Goal: Task Accomplishment & Management: Use online tool/utility

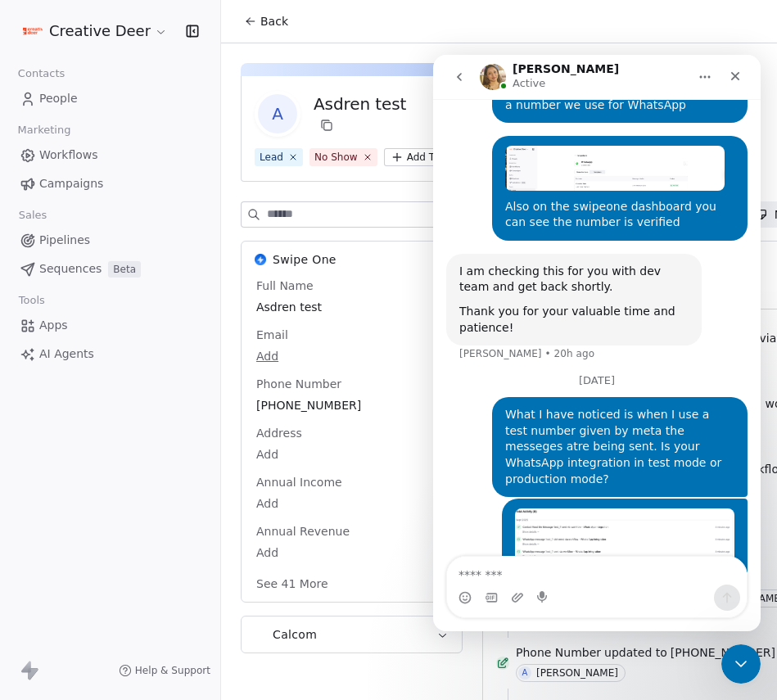
scroll to position [2309, 0]
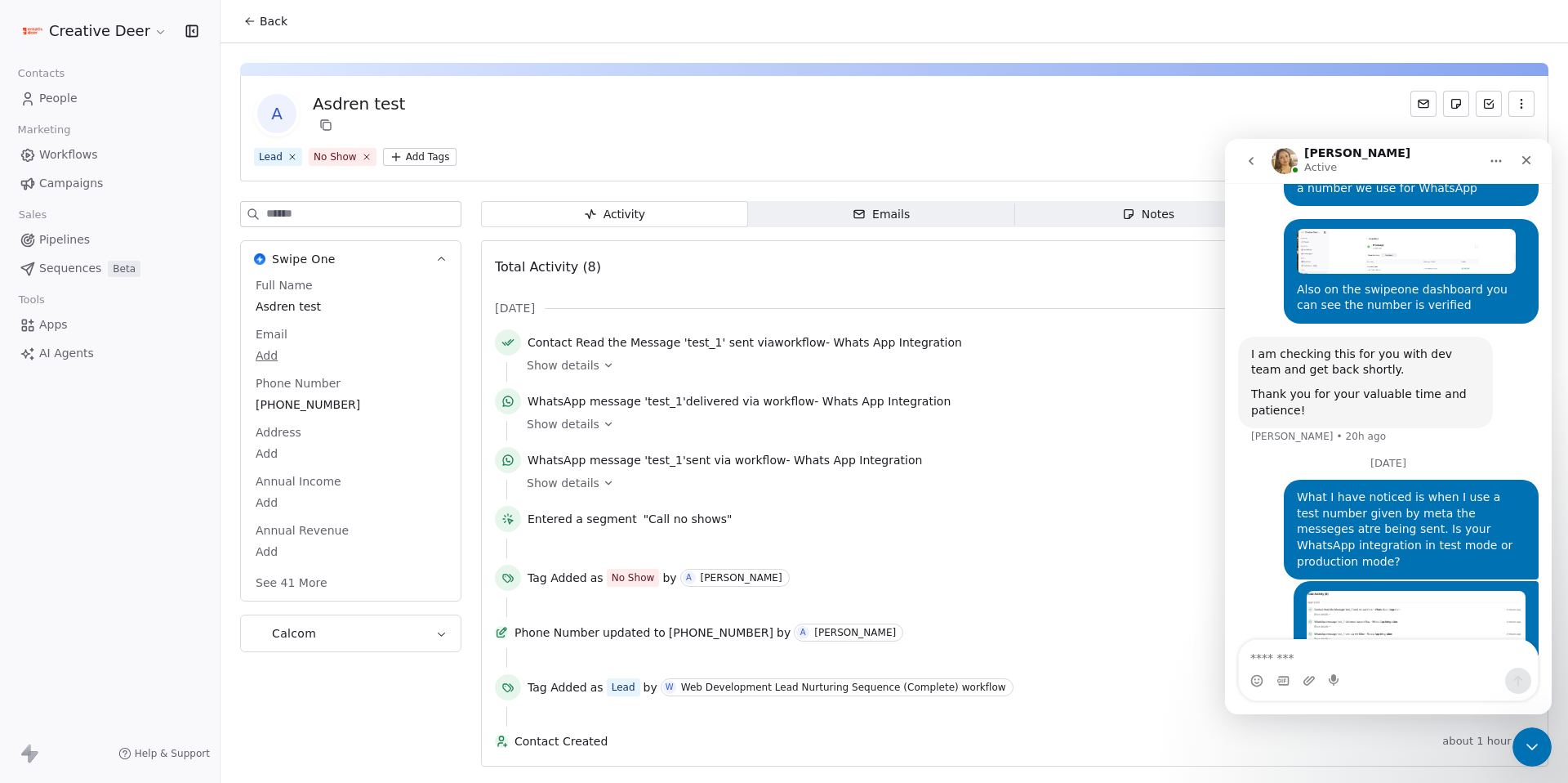
scroll to position [2303, 0]
click at [79, 240] on span "Pipelines" at bounding box center [64, 239] width 51 height 17
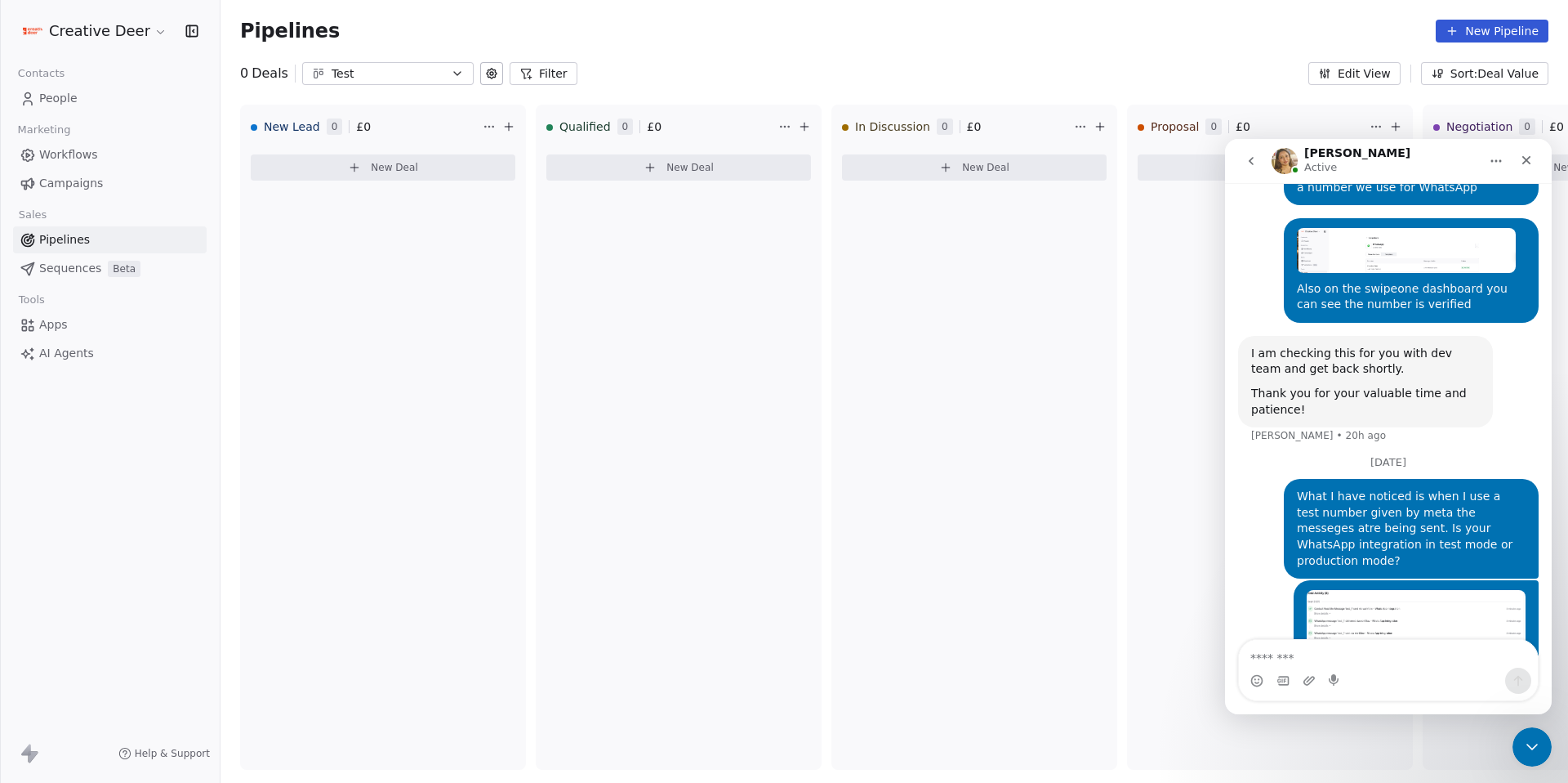
click at [55, 165] on link "Workflows" at bounding box center [110, 155] width 193 height 27
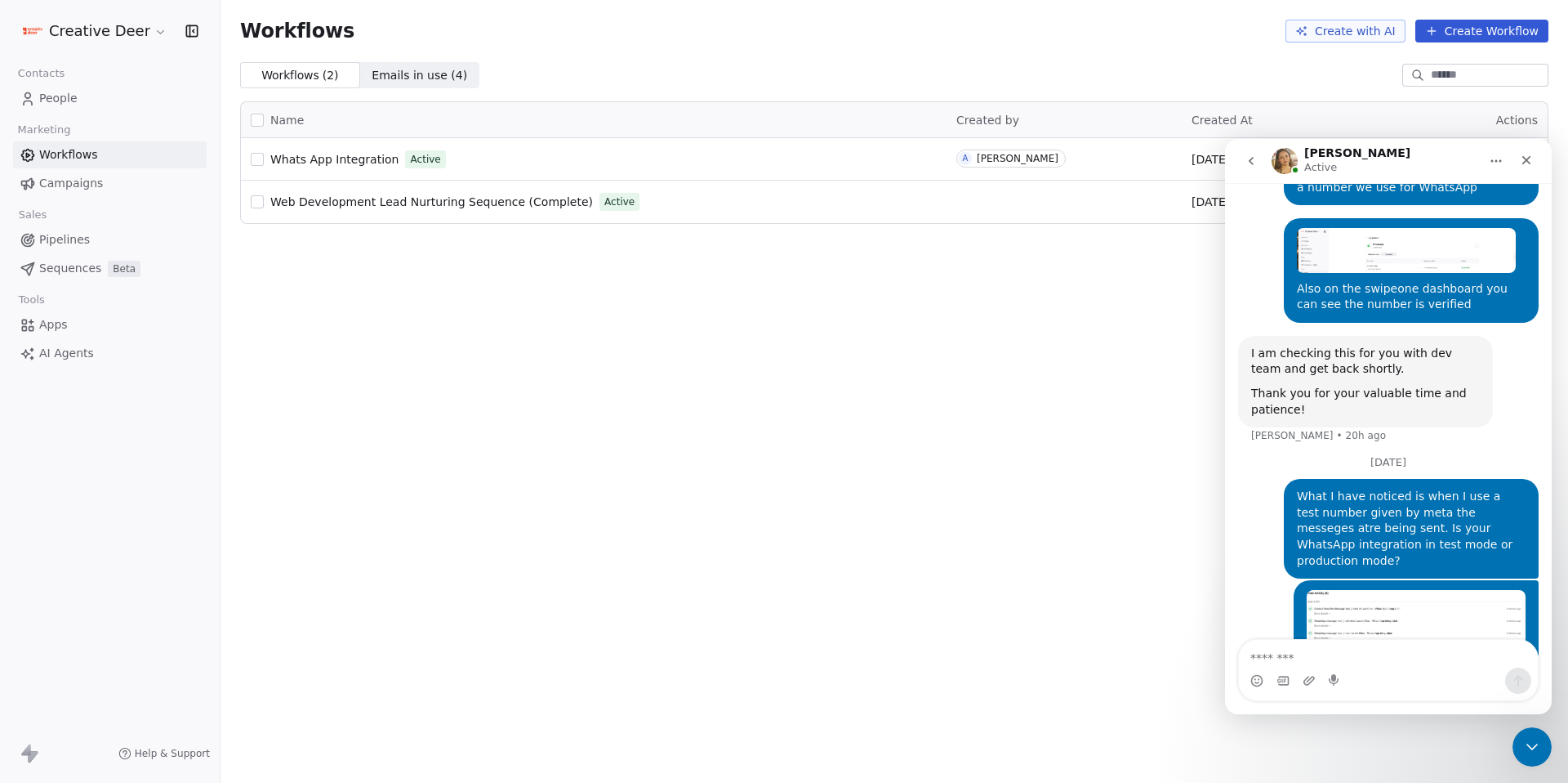
click at [774, 33] on button "Create Workflow" at bounding box center [1481, 31] width 134 height 23
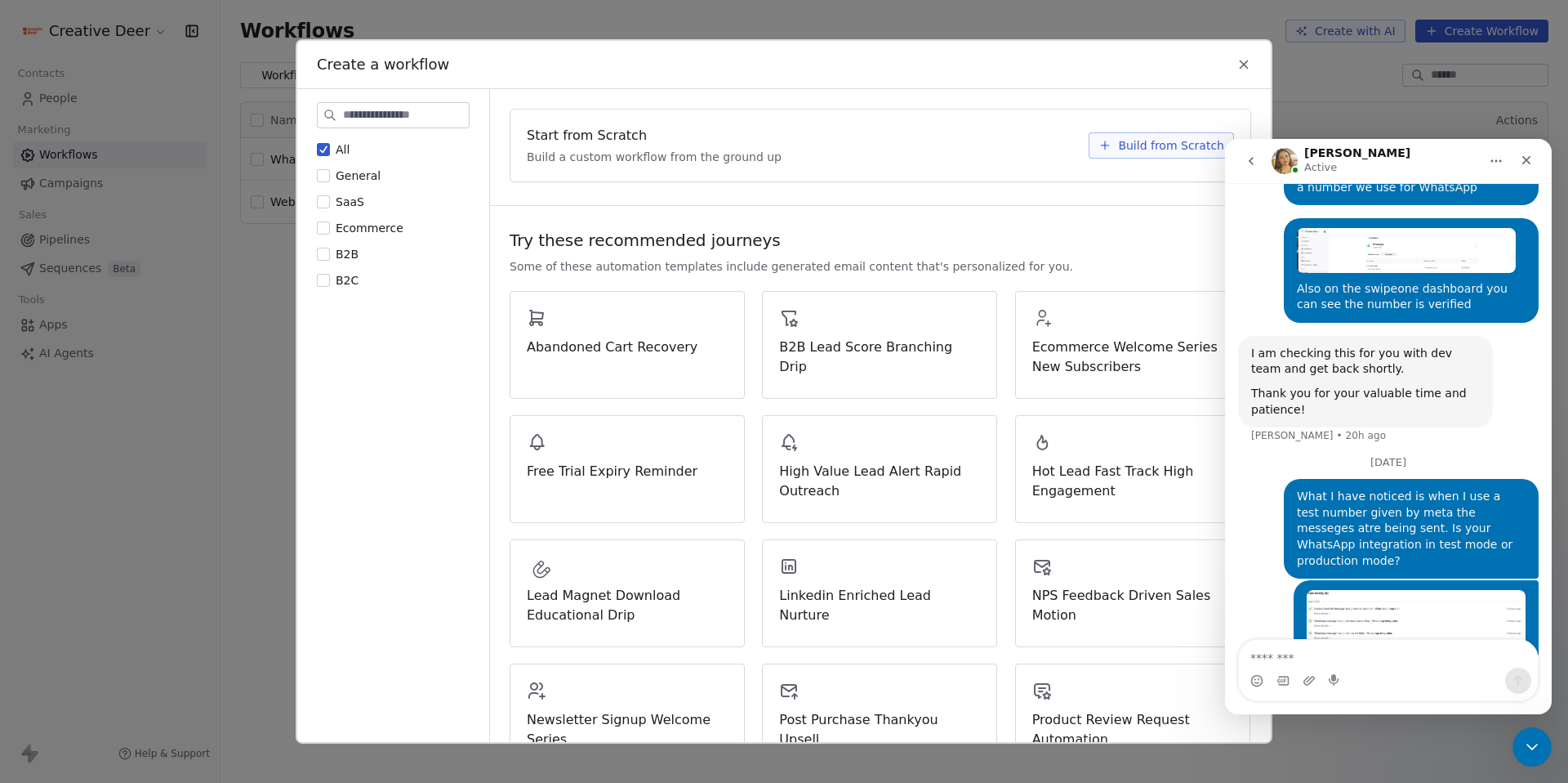
click at [358, 177] on span "General" at bounding box center [358, 176] width 45 height 13
click at [330, 177] on button "General" at bounding box center [323, 176] width 13 height 16
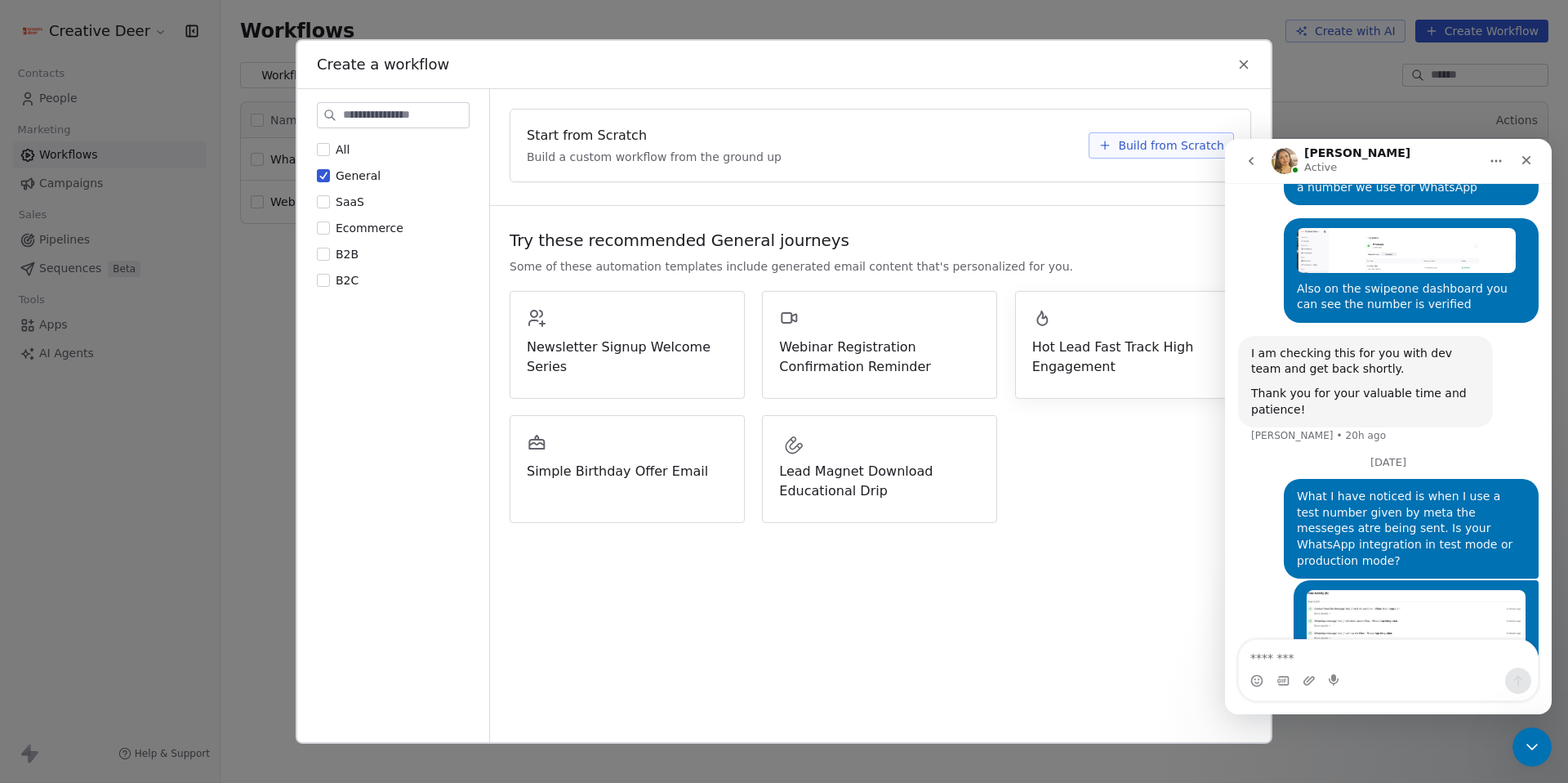
click at [774, 364] on span "Hot Lead Fast Track High Engagement" at bounding box center [1131, 356] width 200 height 39
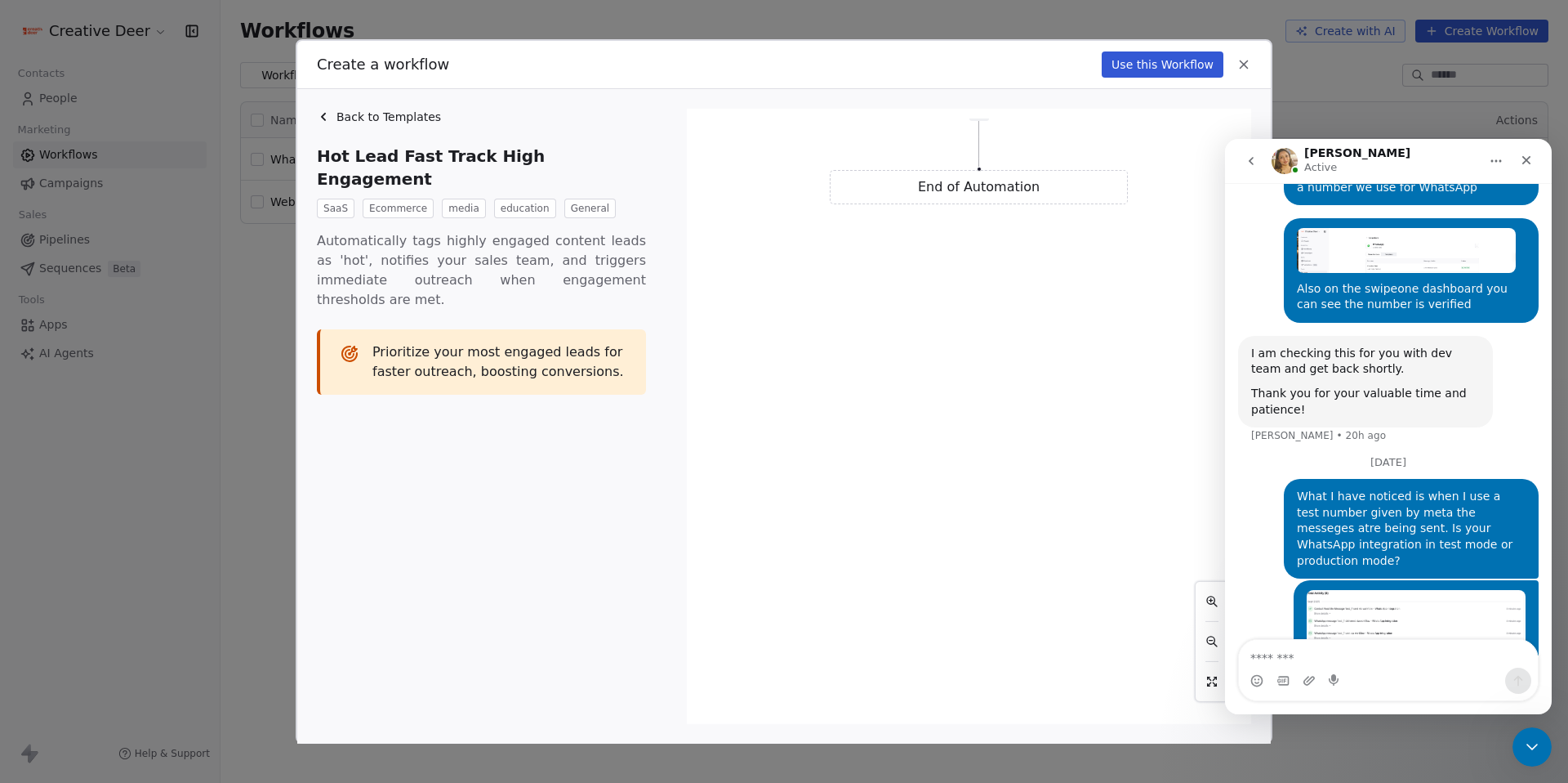
click at [774, 73] on div "Use this Workflow" at bounding box center [1176, 65] width 150 height 26
click at [774, 69] on icon at bounding box center [1243, 64] width 15 height 15
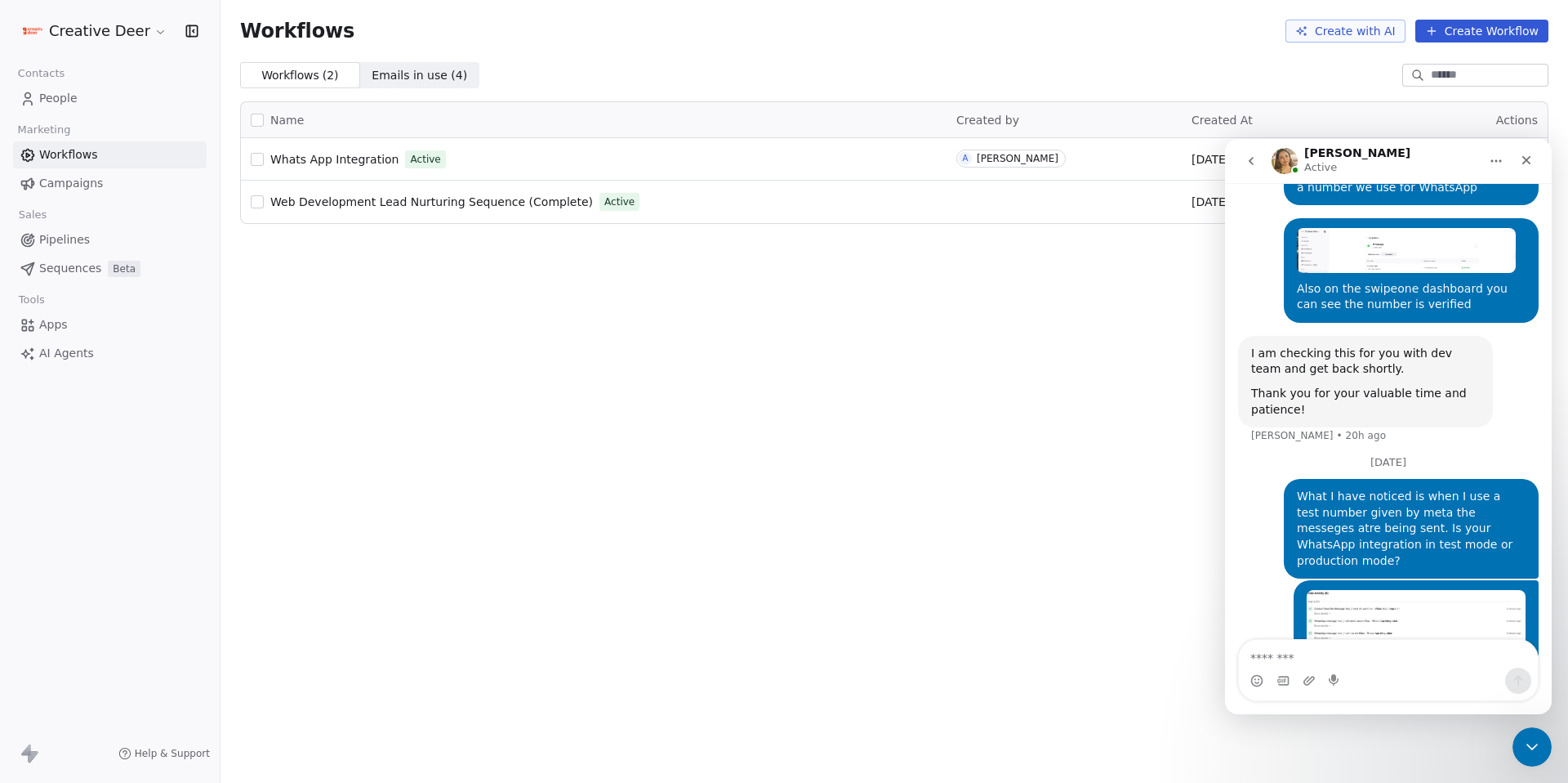
click at [774, 36] on button "Create Workflow" at bounding box center [1481, 31] width 134 height 23
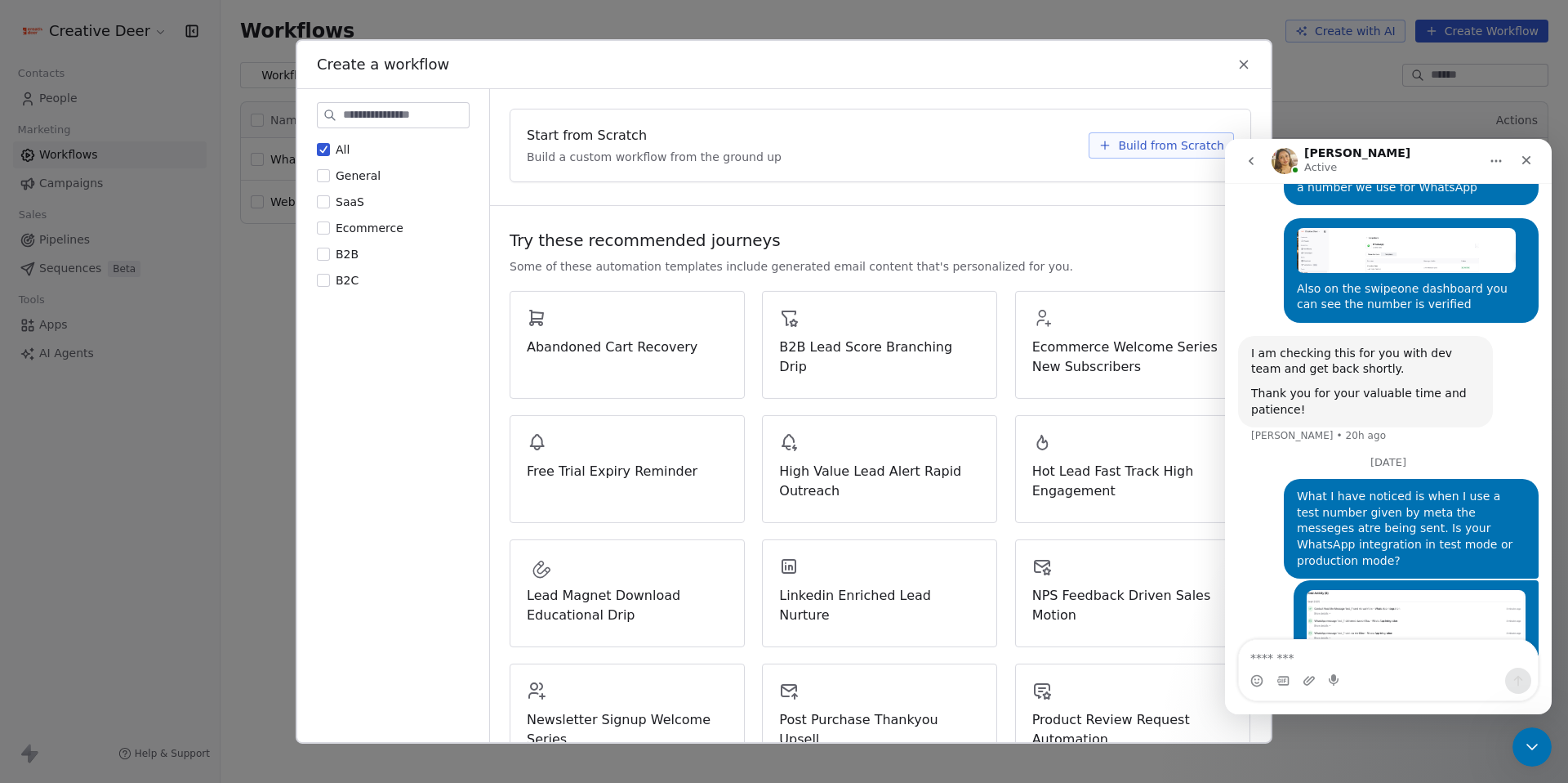
click at [363, 172] on span "General" at bounding box center [358, 176] width 45 height 13
click at [330, 172] on button "General" at bounding box center [323, 176] width 13 height 16
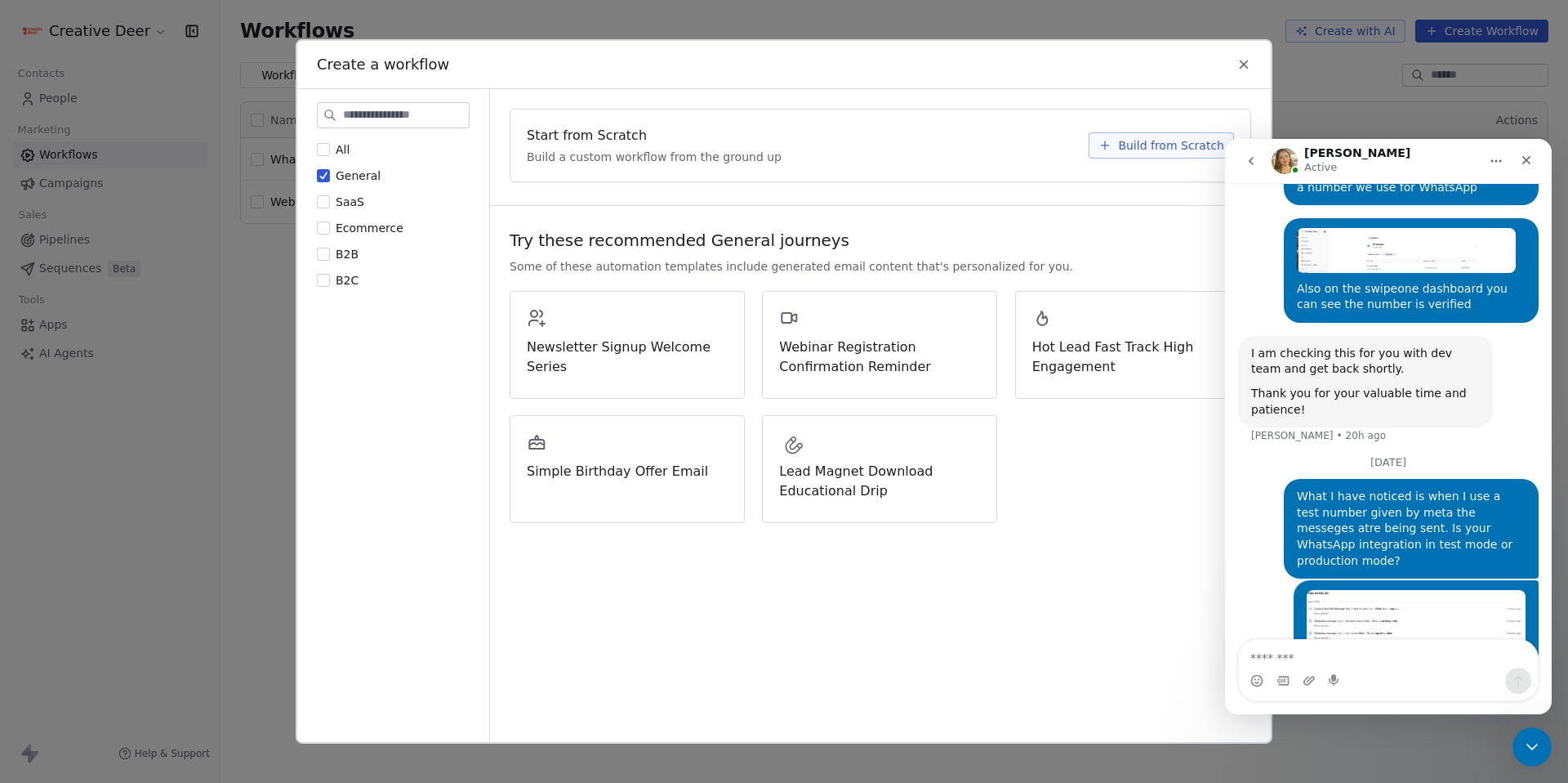
click at [354, 256] on span "B2B" at bounding box center [347, 253] width 23 height 13
click at [330, 256] on button "B2B" at bounding box center [323, 254] width 13 height 16
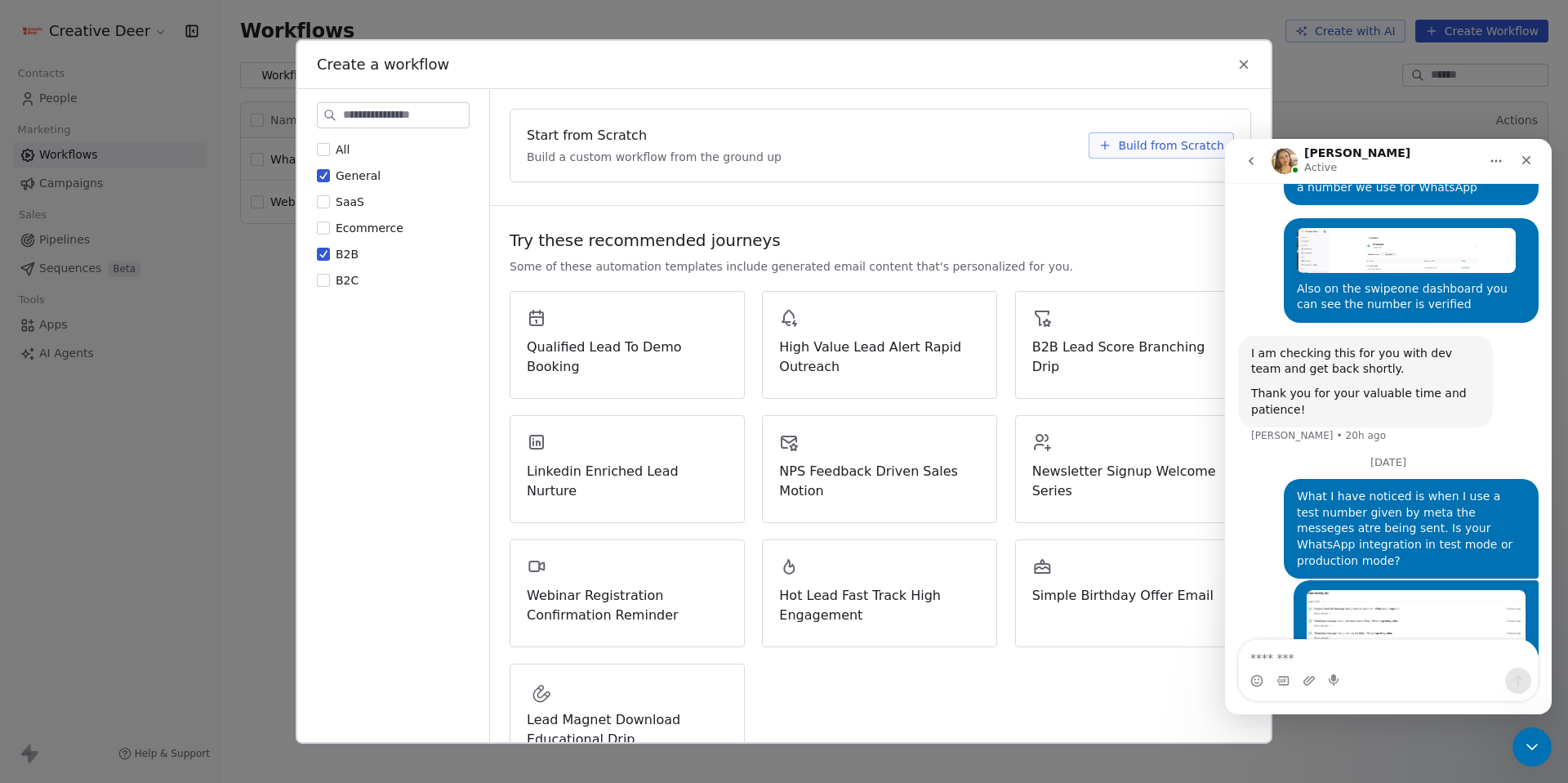
click at [356, 174] on span "General" at bounding box center [358, 176] width 45 height 13
click at [330, 174] on button "General" at bounding box center [323, 176] width 13 height 16
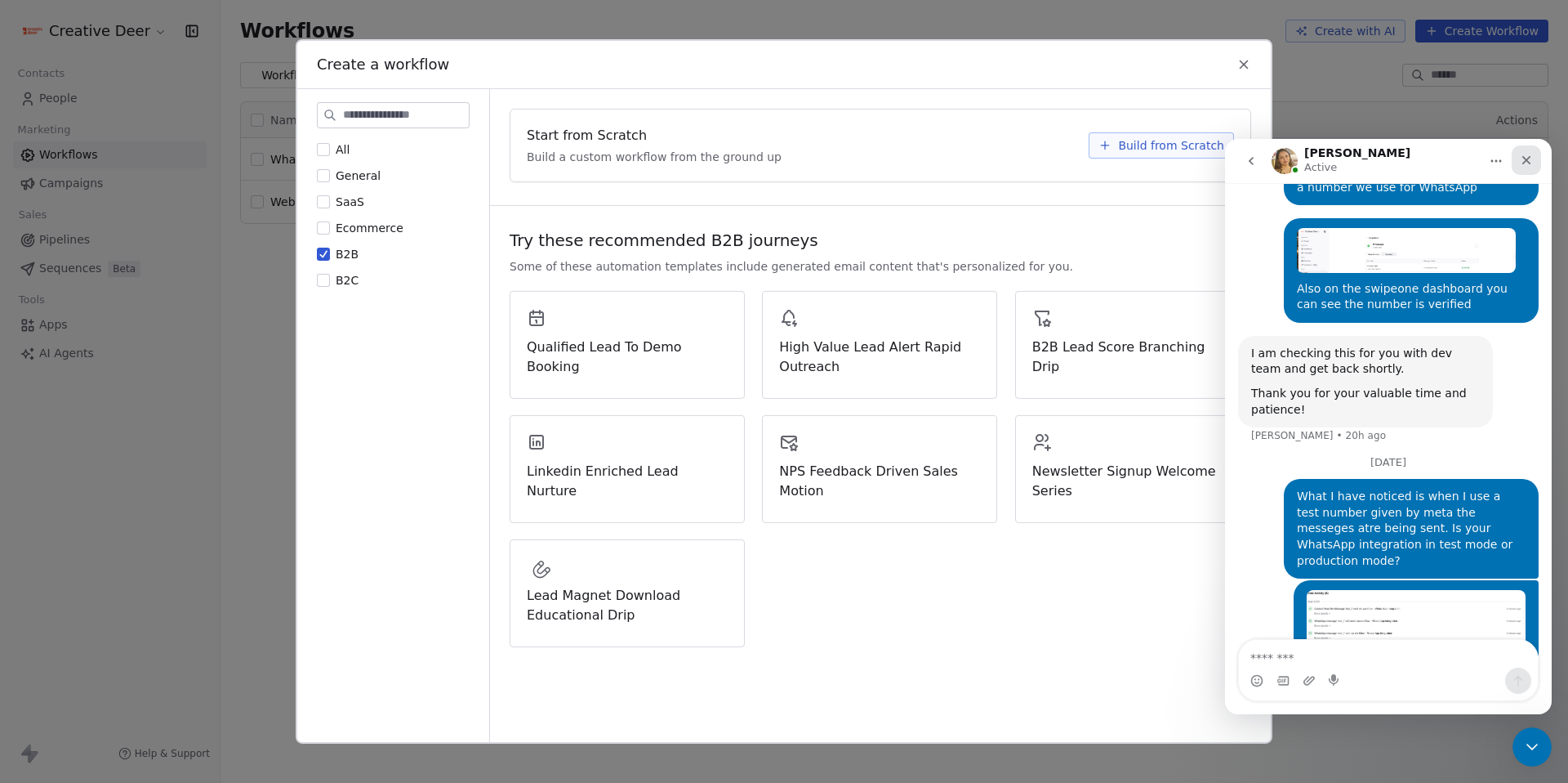
click at [774, 165] on icon "Close" at bounding box center [1525, 160] width 13 height 13
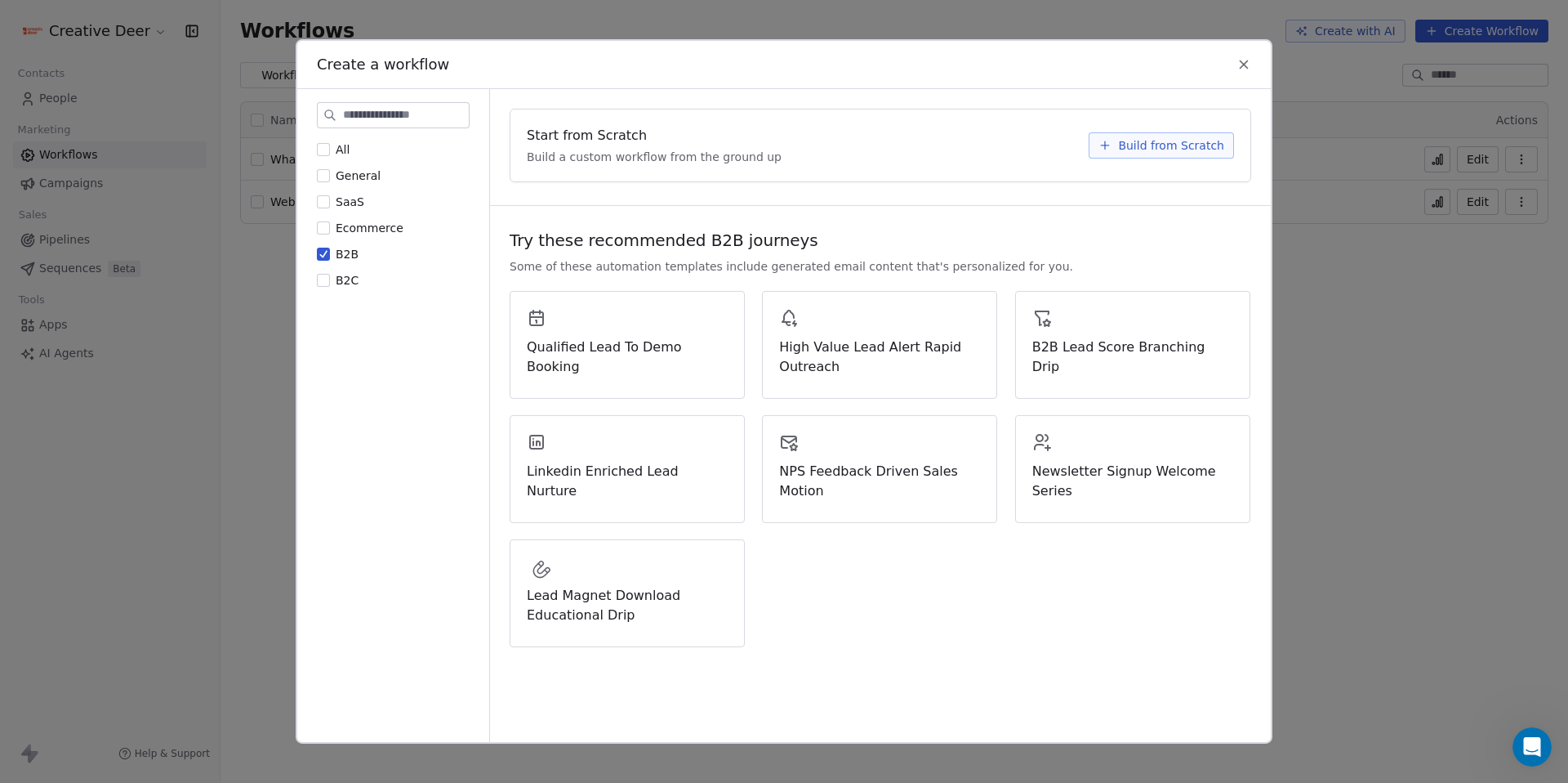
scroll to position [2303, 0]
click at [645, 610] on span "Lead Magnet Download Educational Drip" at bounding box center [626, 604] width 200 height 39
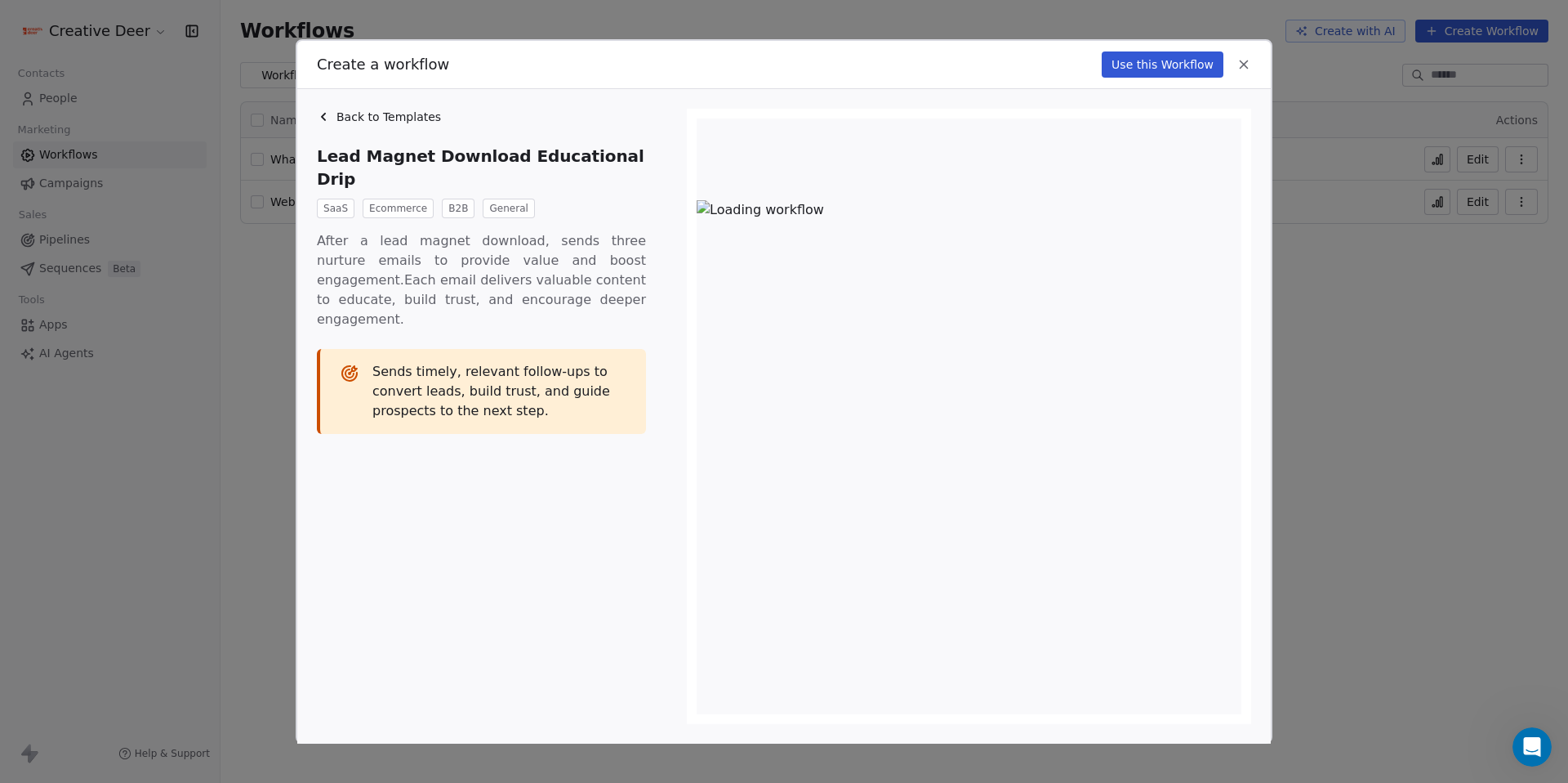
click at [645, 610] on div "After a lead magnet download, sends three nurture emails to provide value and b…" at bounding box center [486, 478] width 339 height 493
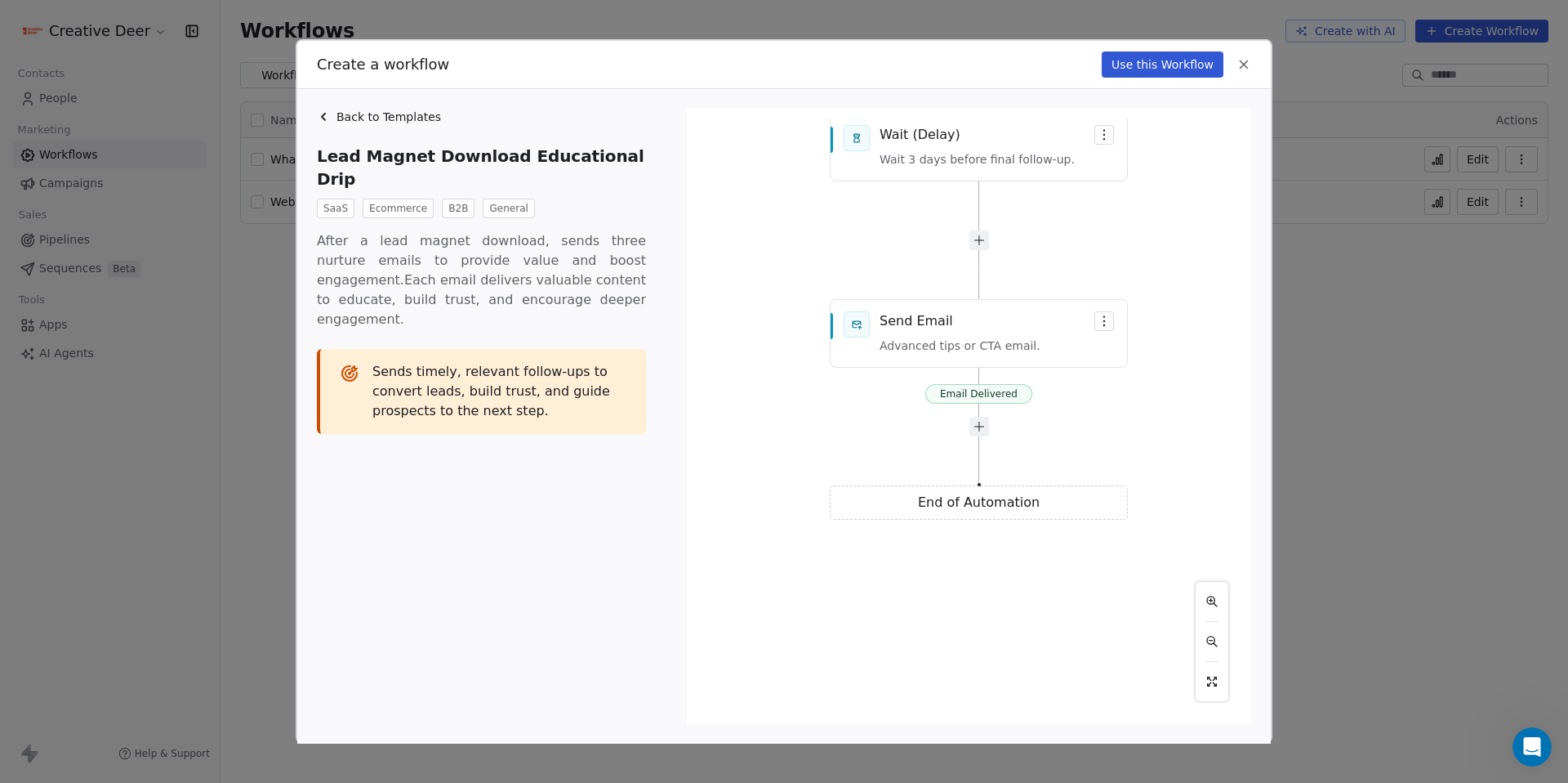
click at [774, 74] on button "Use this Workflow" at bounding box center [1162, 65] width 122 height 26
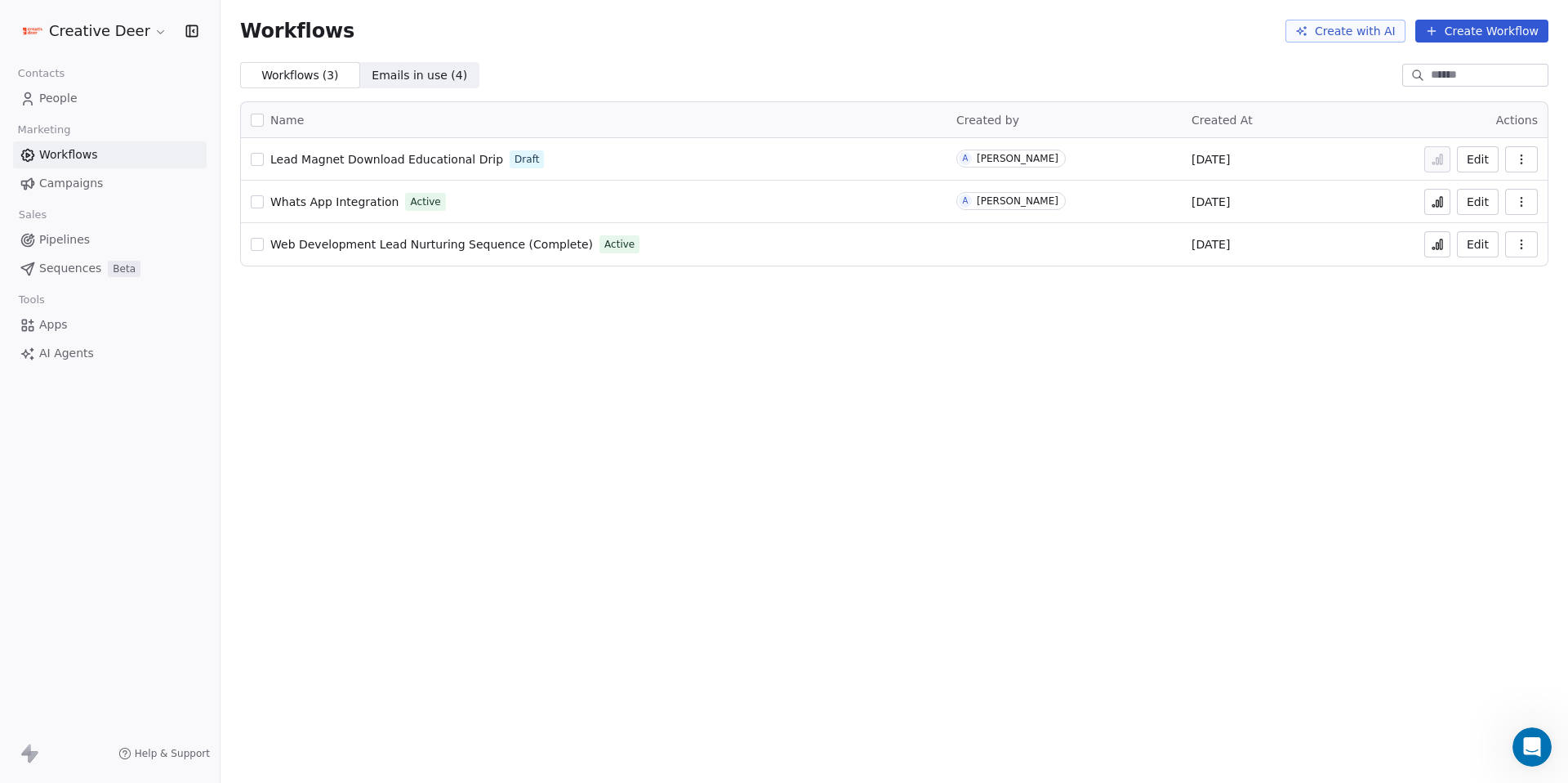
click at [389, 160] on span "Lead Magnet Download Educational Drip" at bounding box center [386, 159] width 232 height 13
click at [1521, 154] on icon "button" at bounding box center [1520, 159] width 13 height 13
click at [1466, 283] on span "Delete" at bounding box center [1471, 276] width 38 height 16
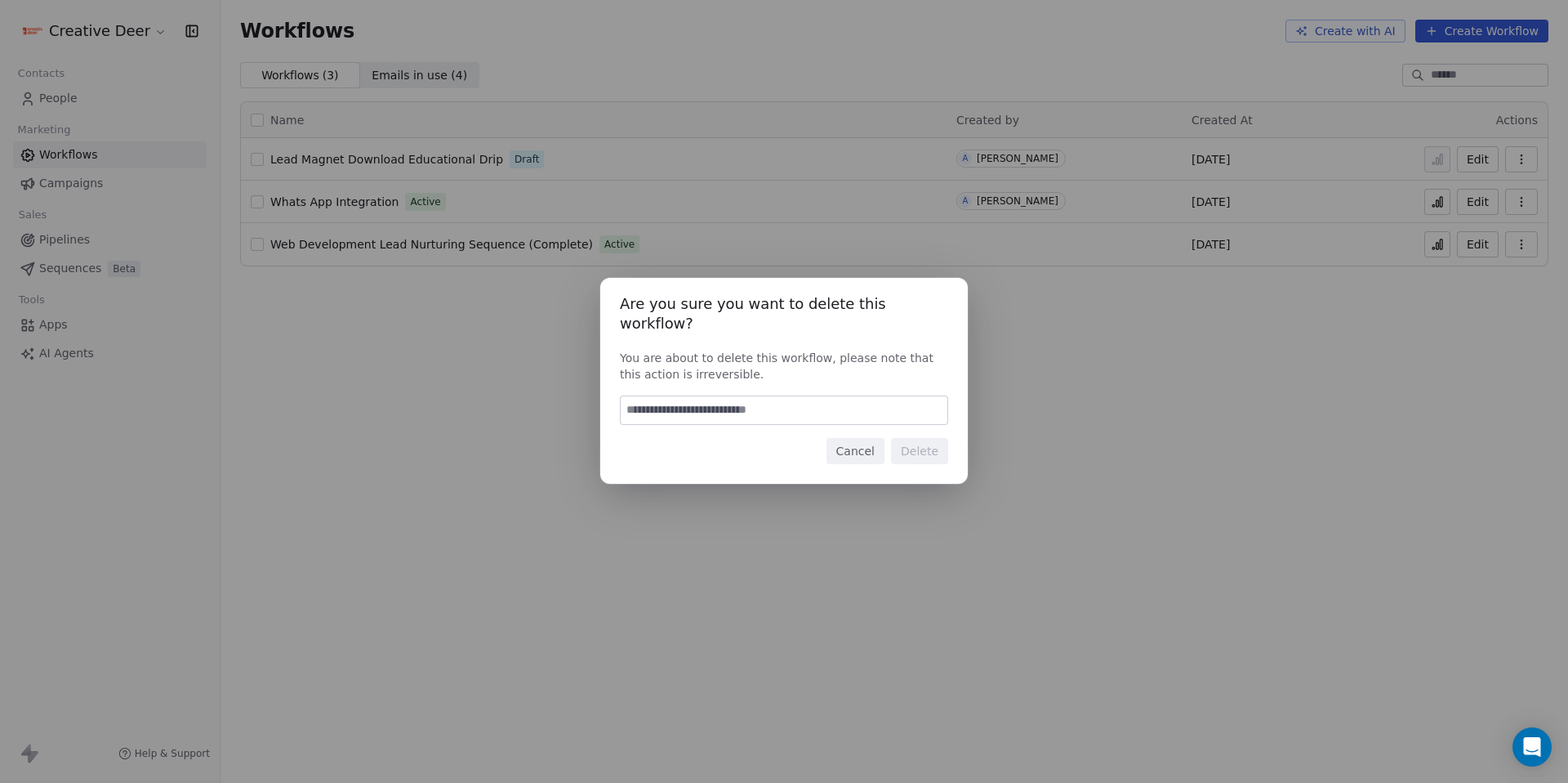
click at [824, 403] on input at bounding box center [784, 410] width 327 height 28
type input "******"
click at [923, 449] on button "Delete" at bounding box center [919, 451] width 57 height 26
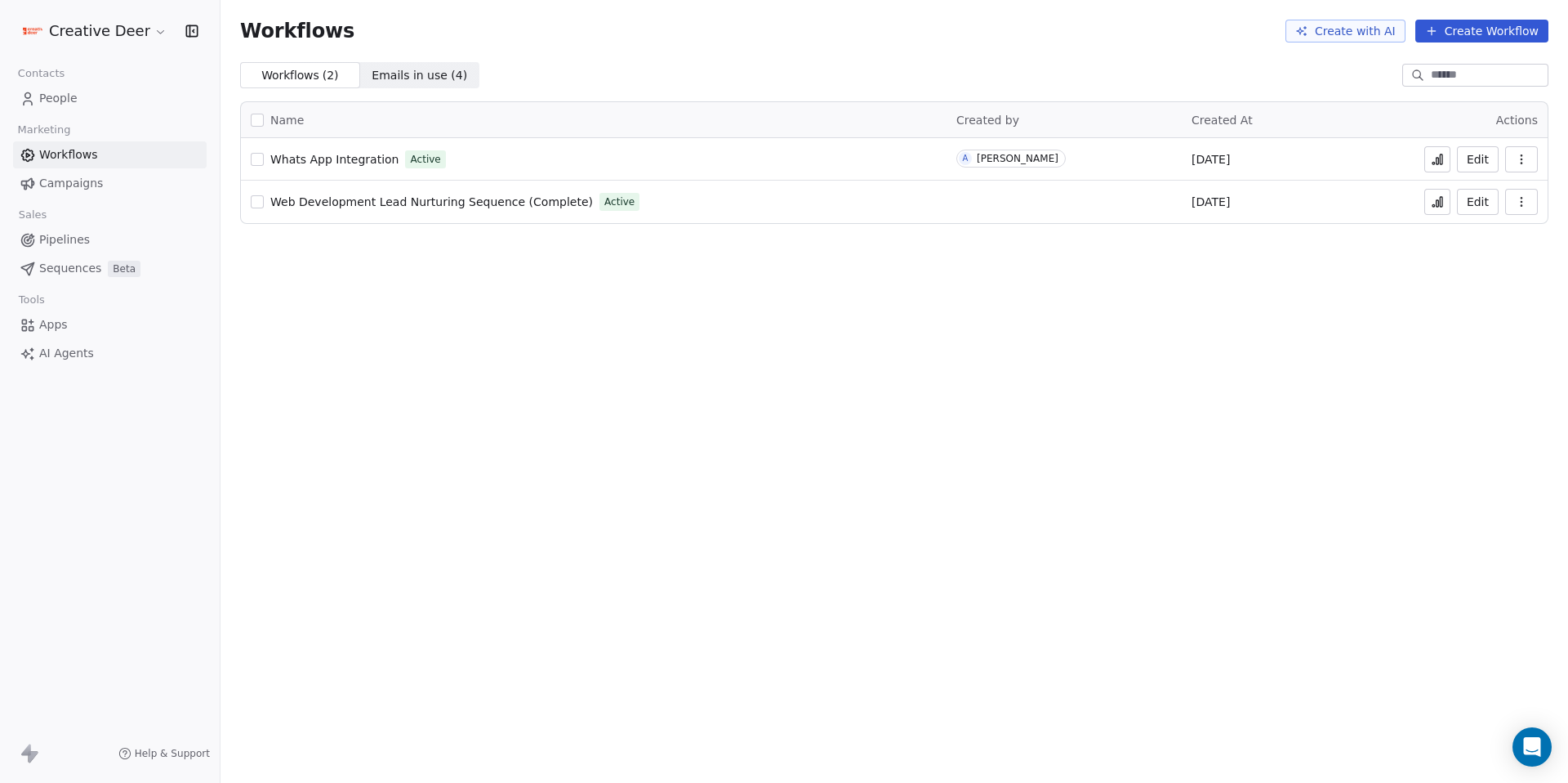
click at [41, 102] on span "People" at bounding box center [58, 98] width 38 height 17
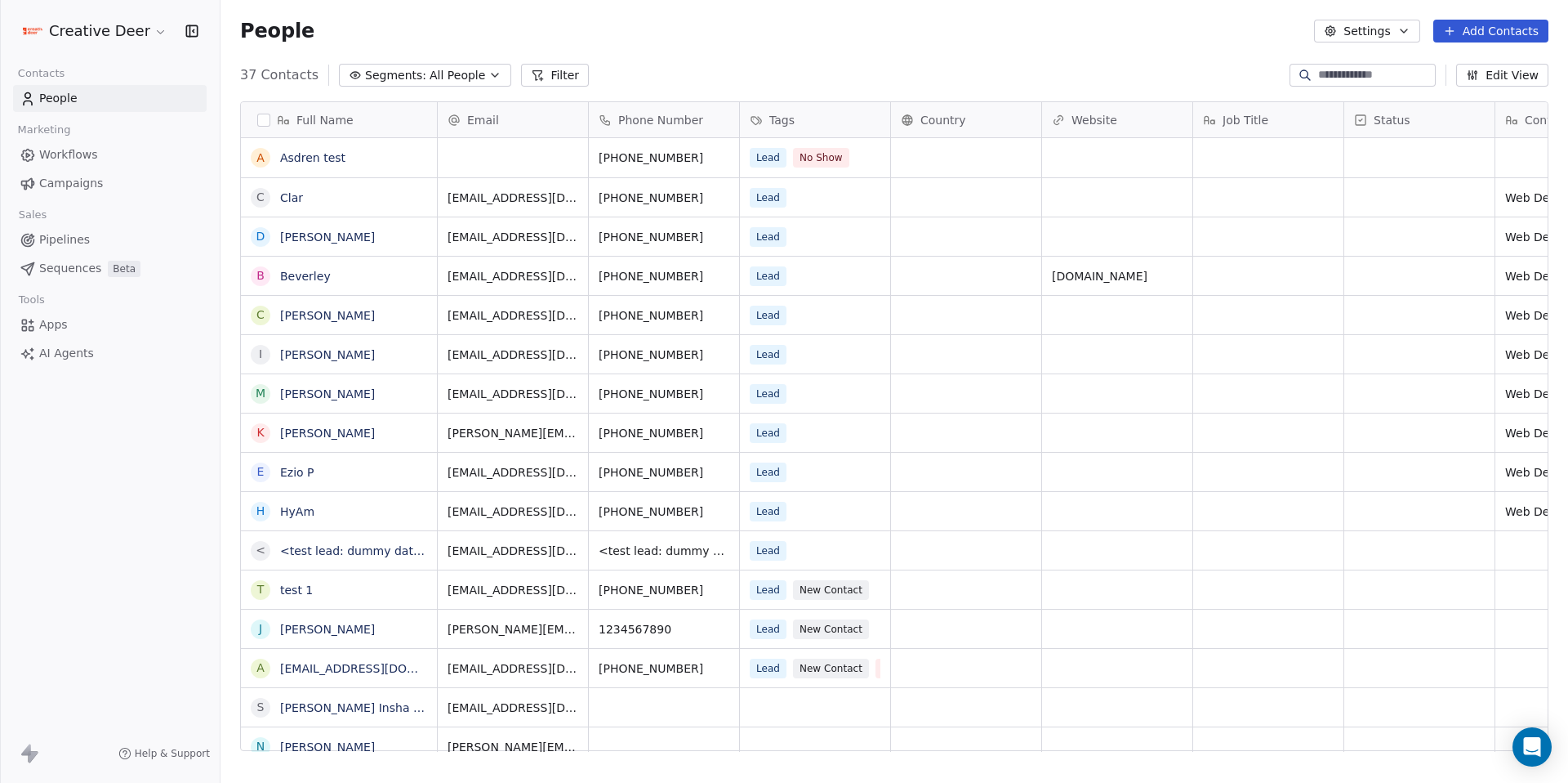
scroll to position [676, 1335]
